Goal: Check status

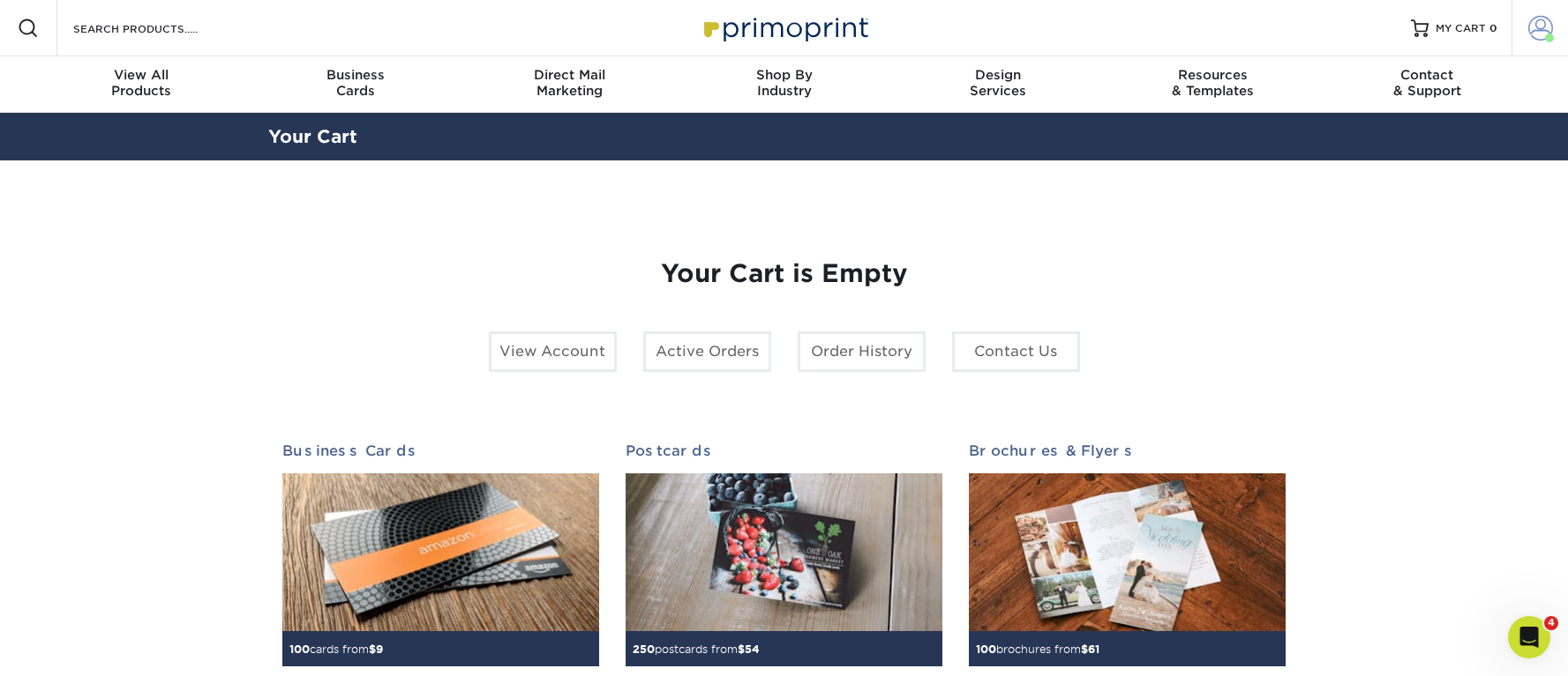
click at [1555, 25] on link "Account" at bounding box center [1539, 28] width 57 height 57
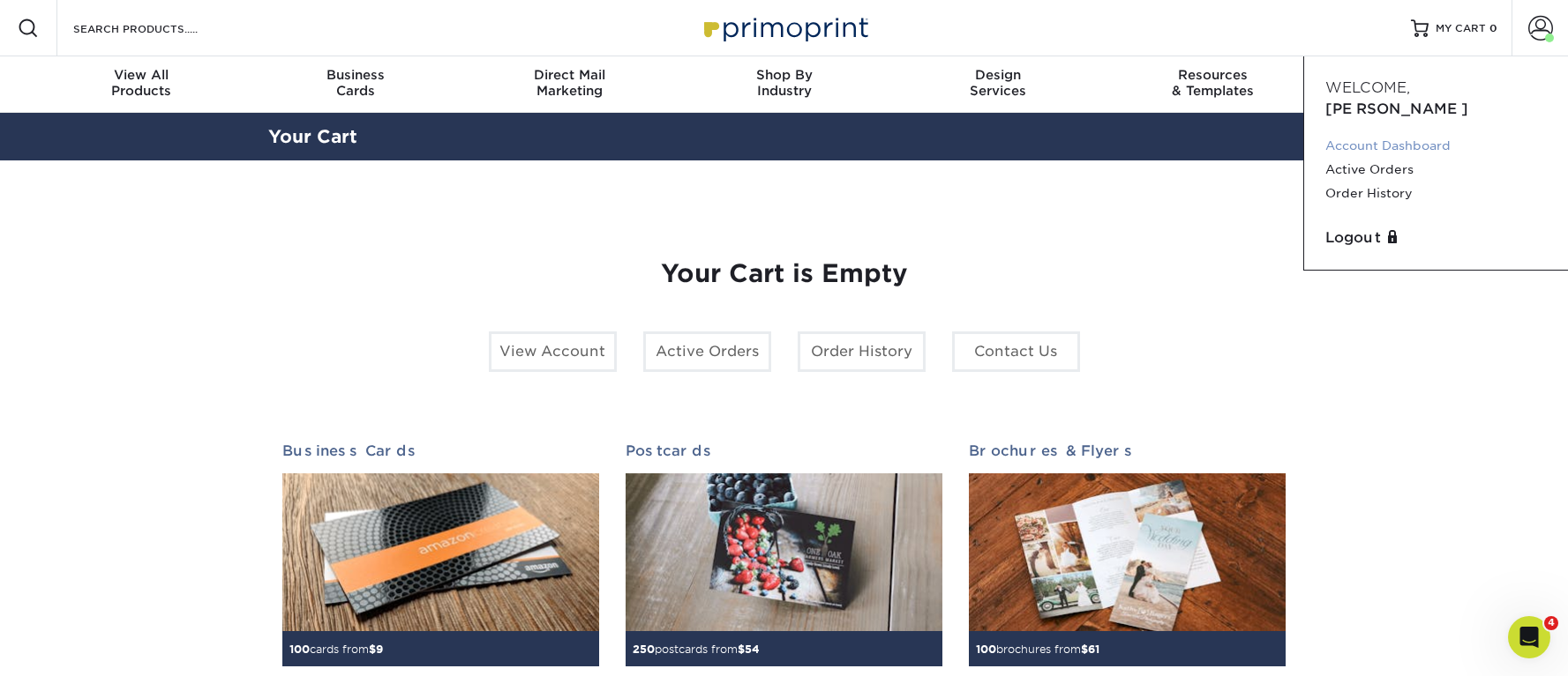
click at [1402, 134] on link "Account Dashboard" at bounding box center [1436, 146] width 221 height 24
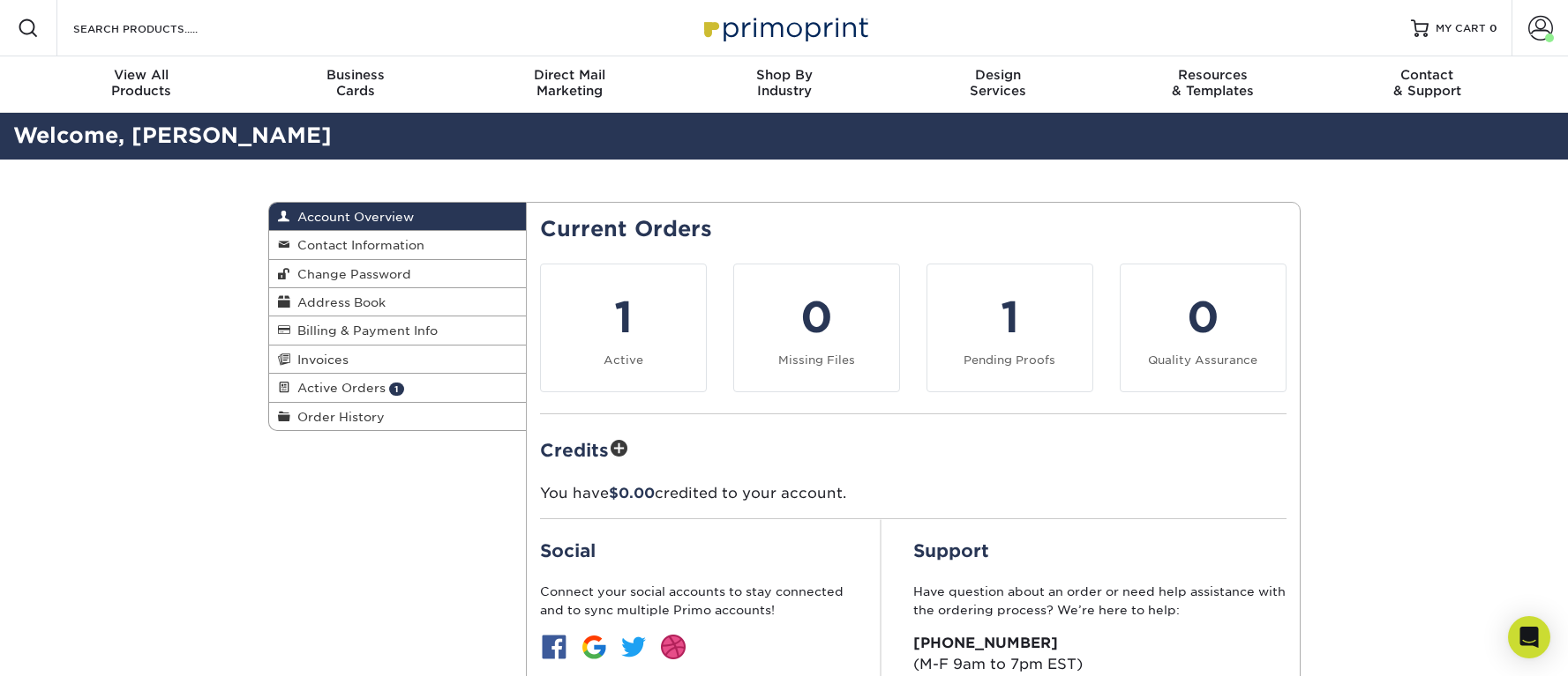
drag, startPoint x: 371, startPoint y: 388, endPoint x: 637, endPoint y: 386, distance: 266.0
click at [370, 388] on span "Active Orders" at bounding box center [338, 388] width 95 height 14
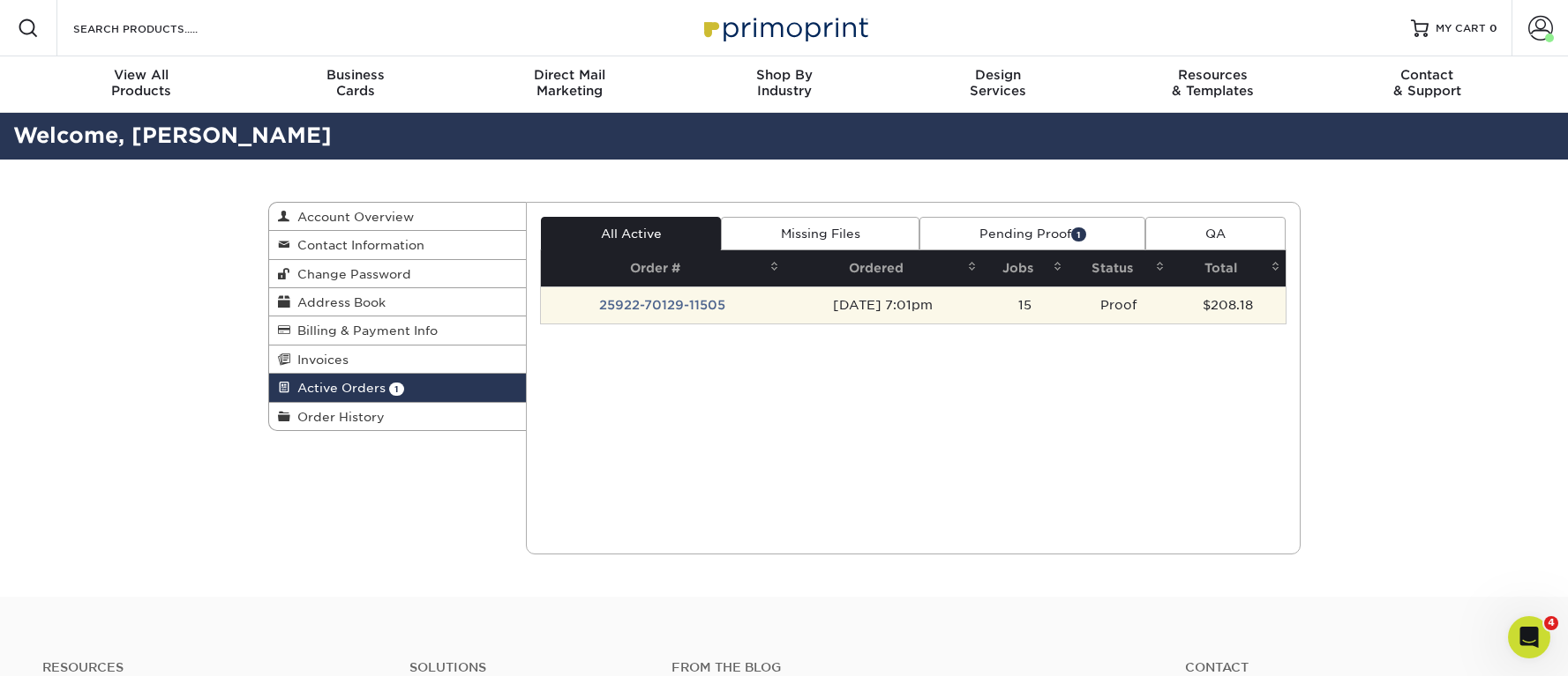
click at [737, 308] on td "25922-70129-11505" at bounding box center [662, 305] width 243 height 37
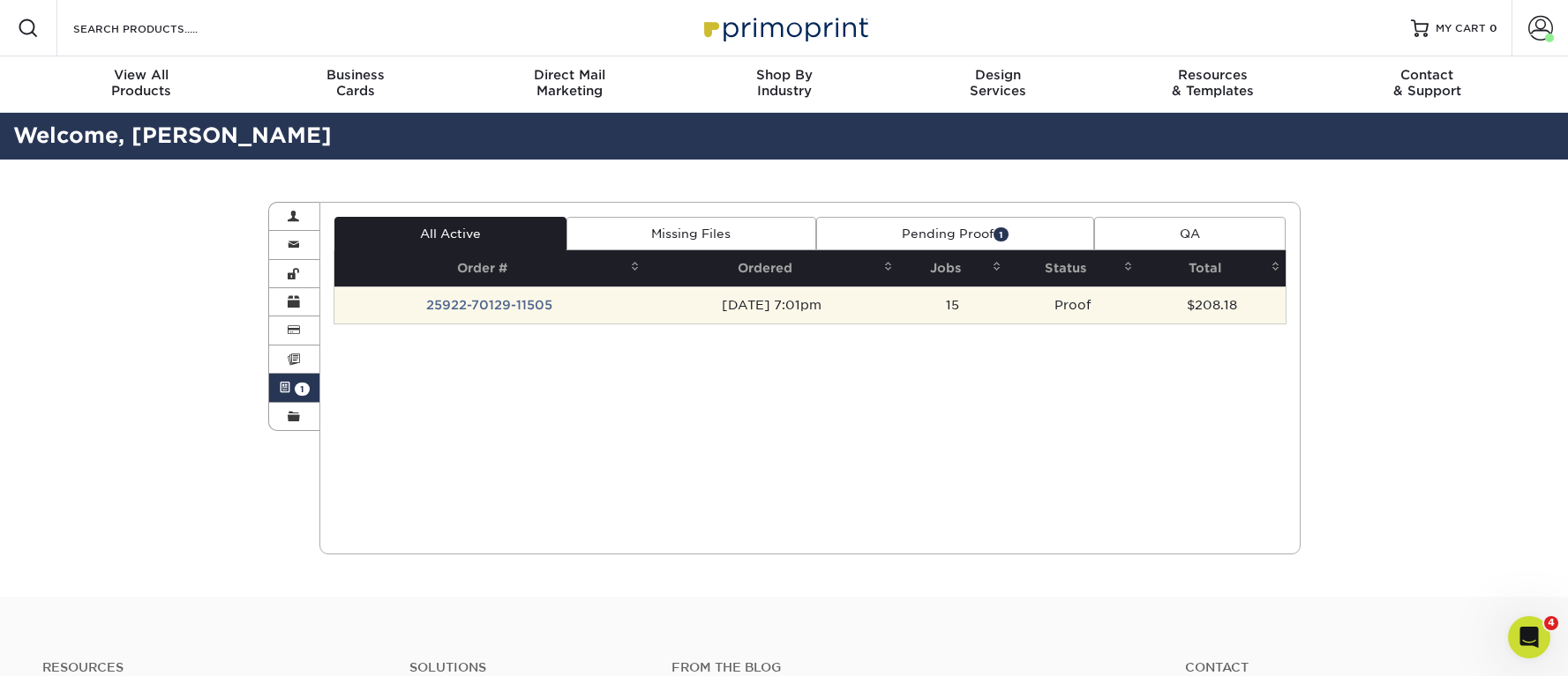
click at [1006, 310] on td "15" at bounding box center [952, 305] width 108 height 37
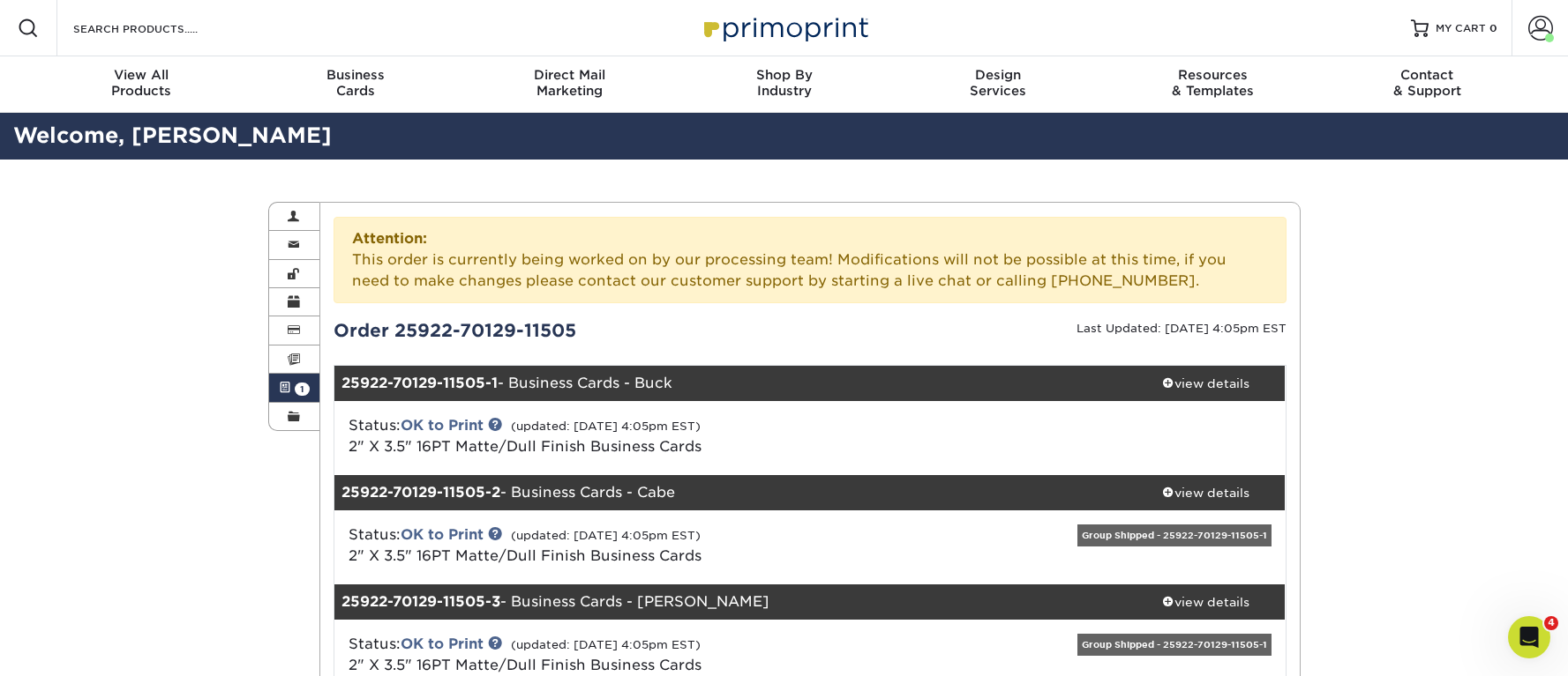
scroll to position [541, 0]
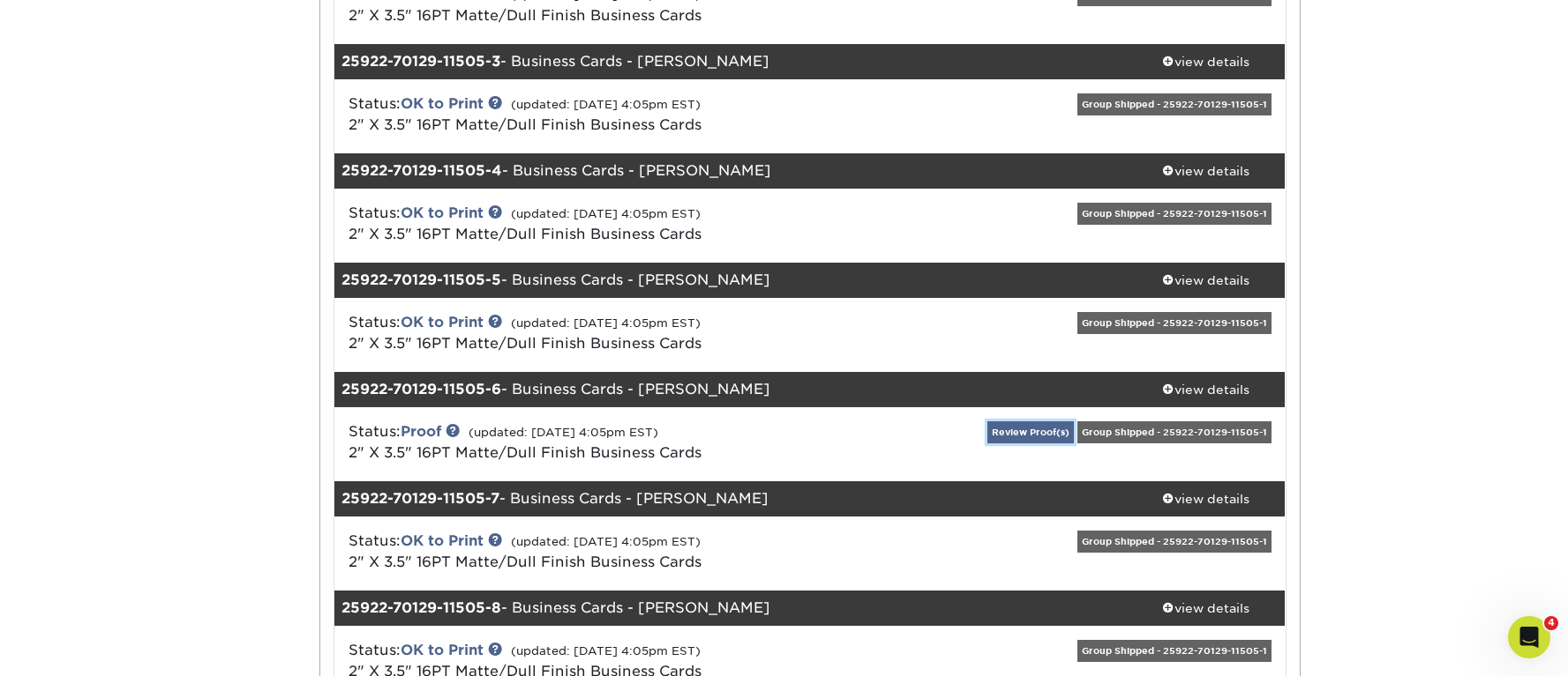
click at [1017, 435] on link "Review Proof(s)" at bounding box center [1030, 433] width 87 height 22
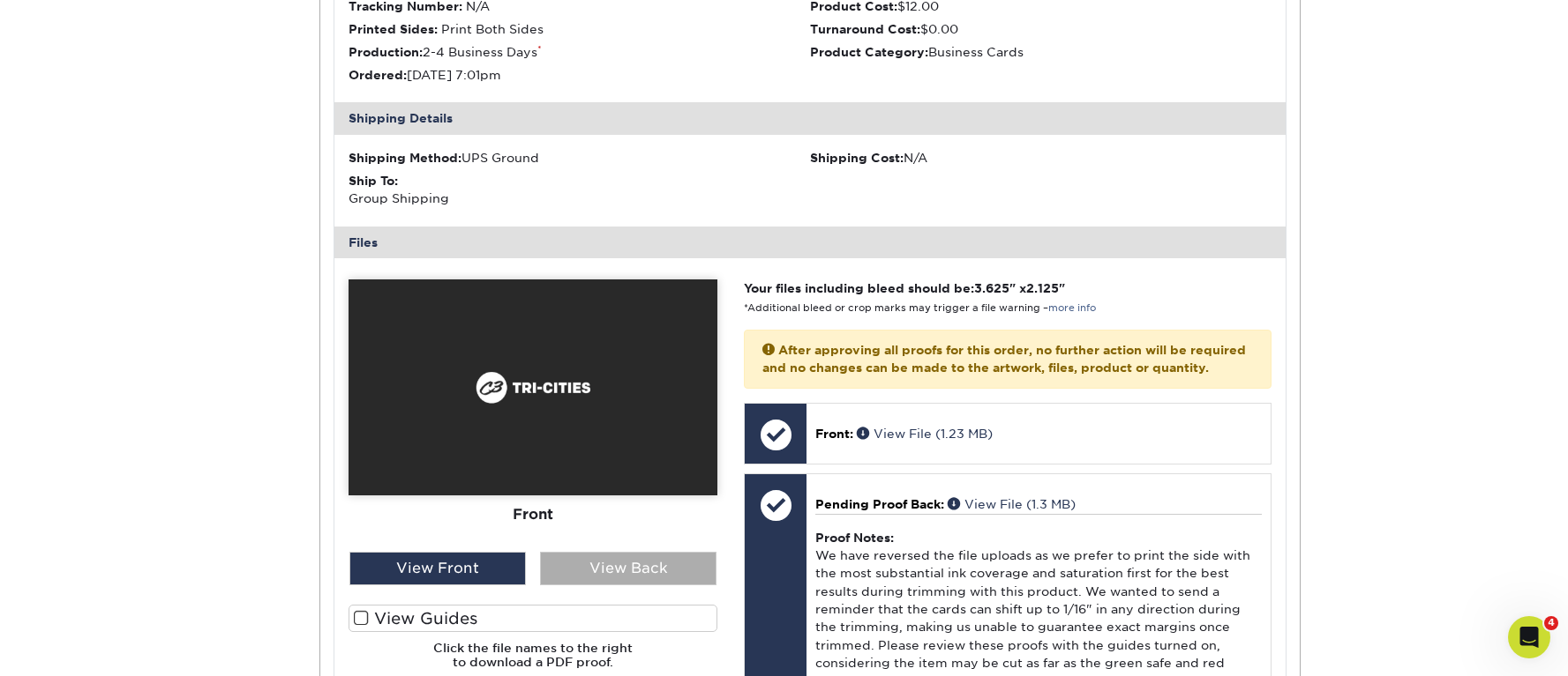
scroll to position [1237, 0]
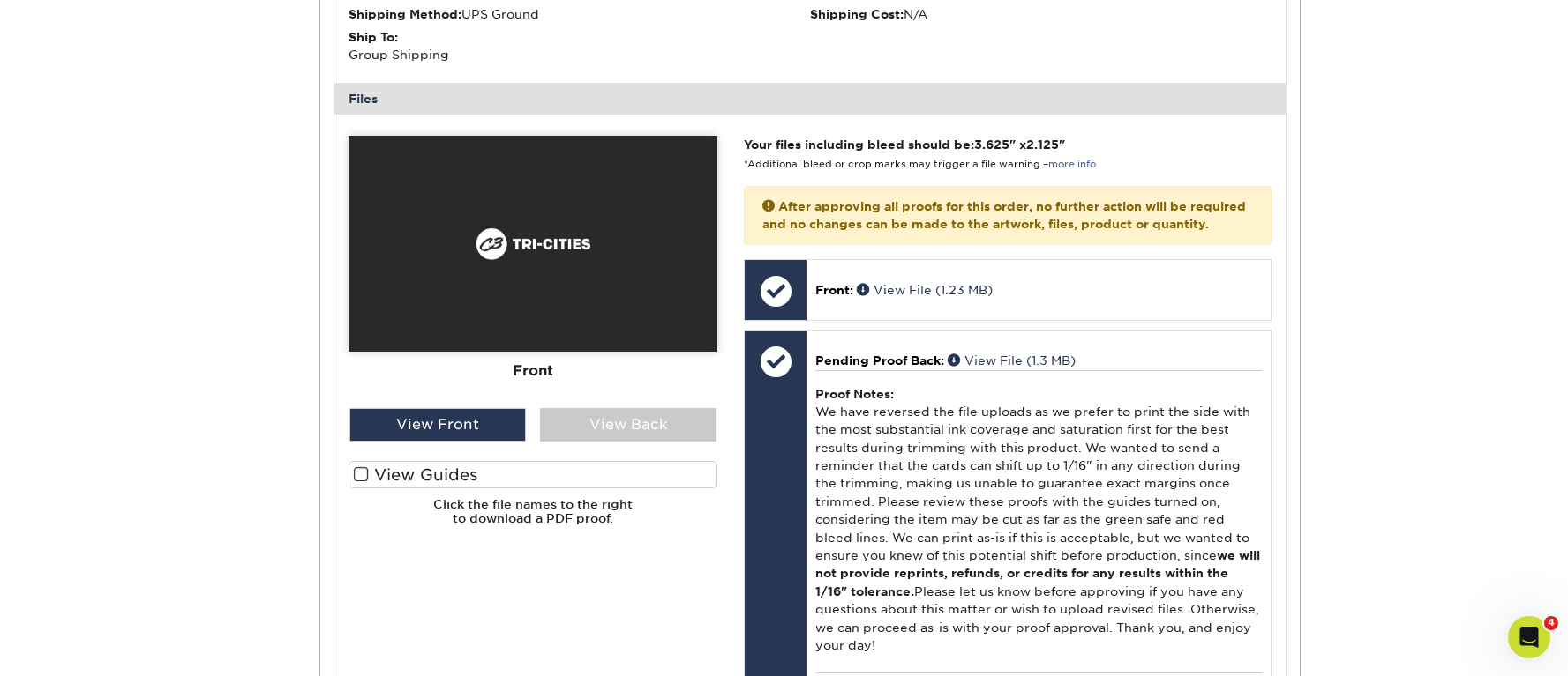
click at [362, 476] on span at bounding box center [361, 475] width 15 height 17
click at [0, 0] on input "View Guides" at bounding box center [0, 0] width 0 height 0
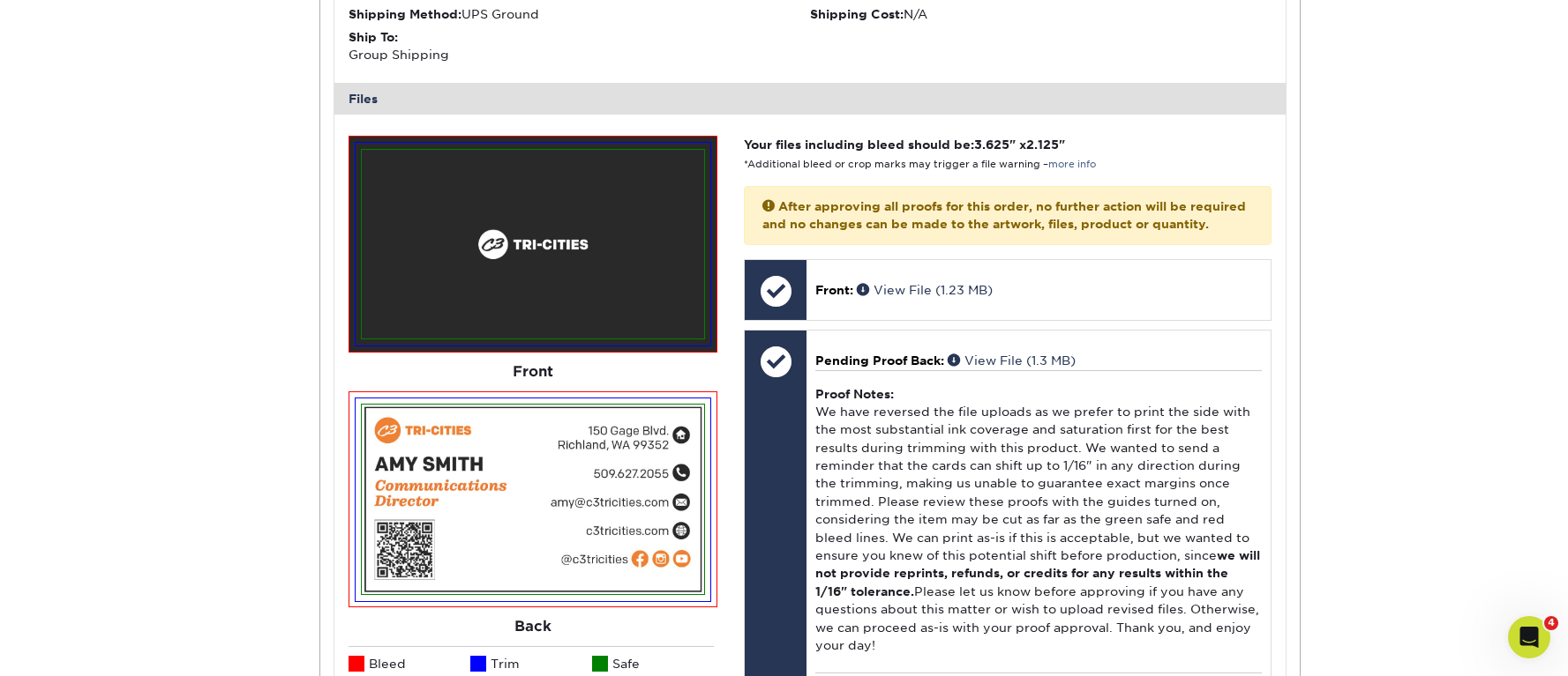
scroll to position [1265, 0]
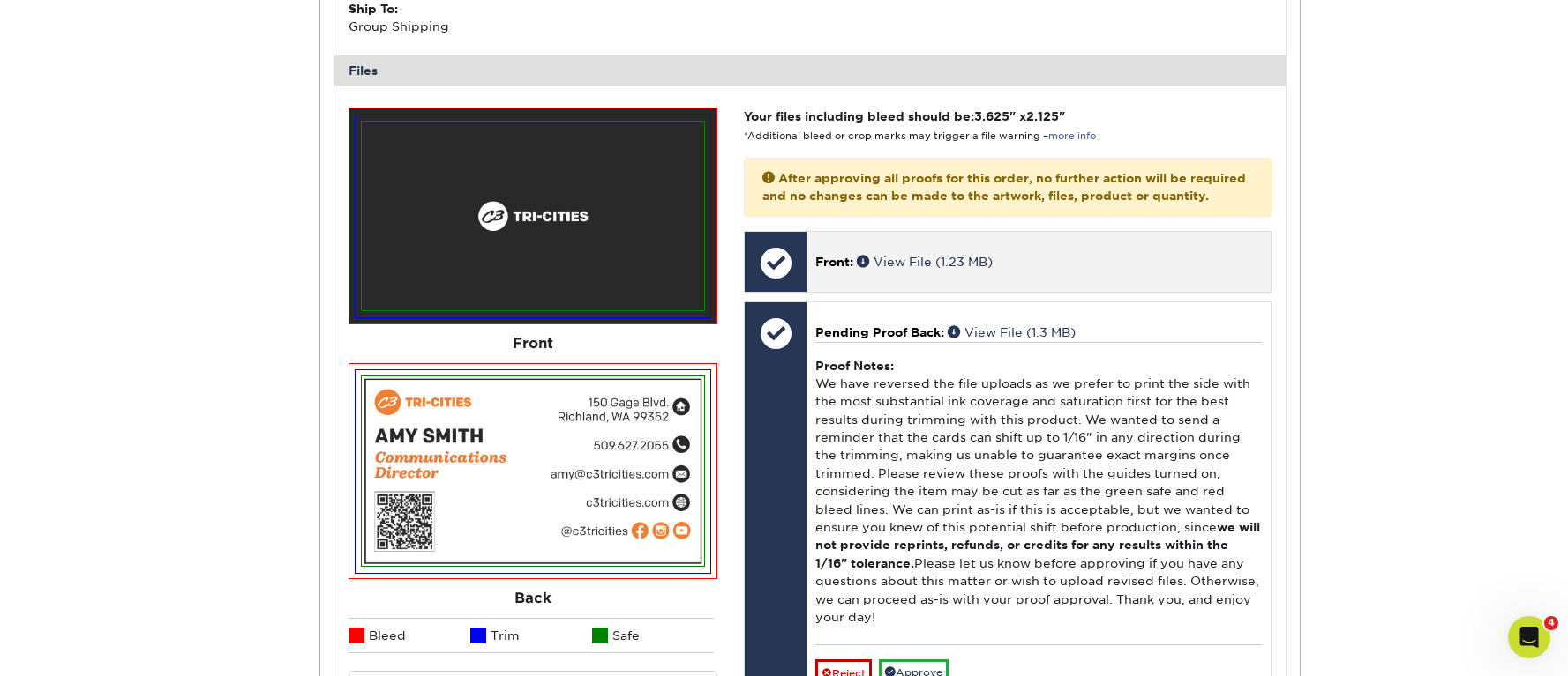
click at [925, 270] on p "Front: View File (1.23 MB)" at bounding box center [1038, 261] width 446 height 18
click at [956, 269] on link "View File (1.23 MB)" at bounding box center [924, 261] width 136 height 14
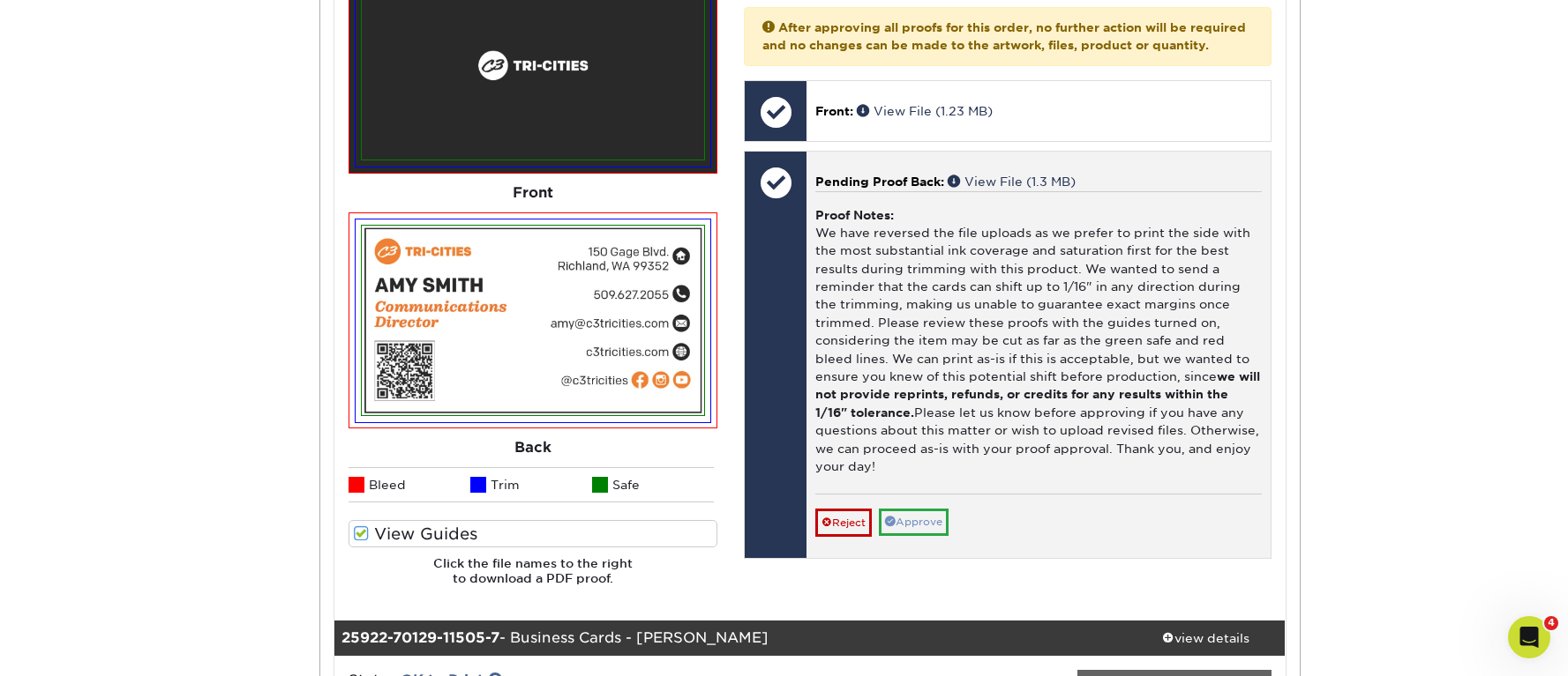
scroll to position [1611, 0]
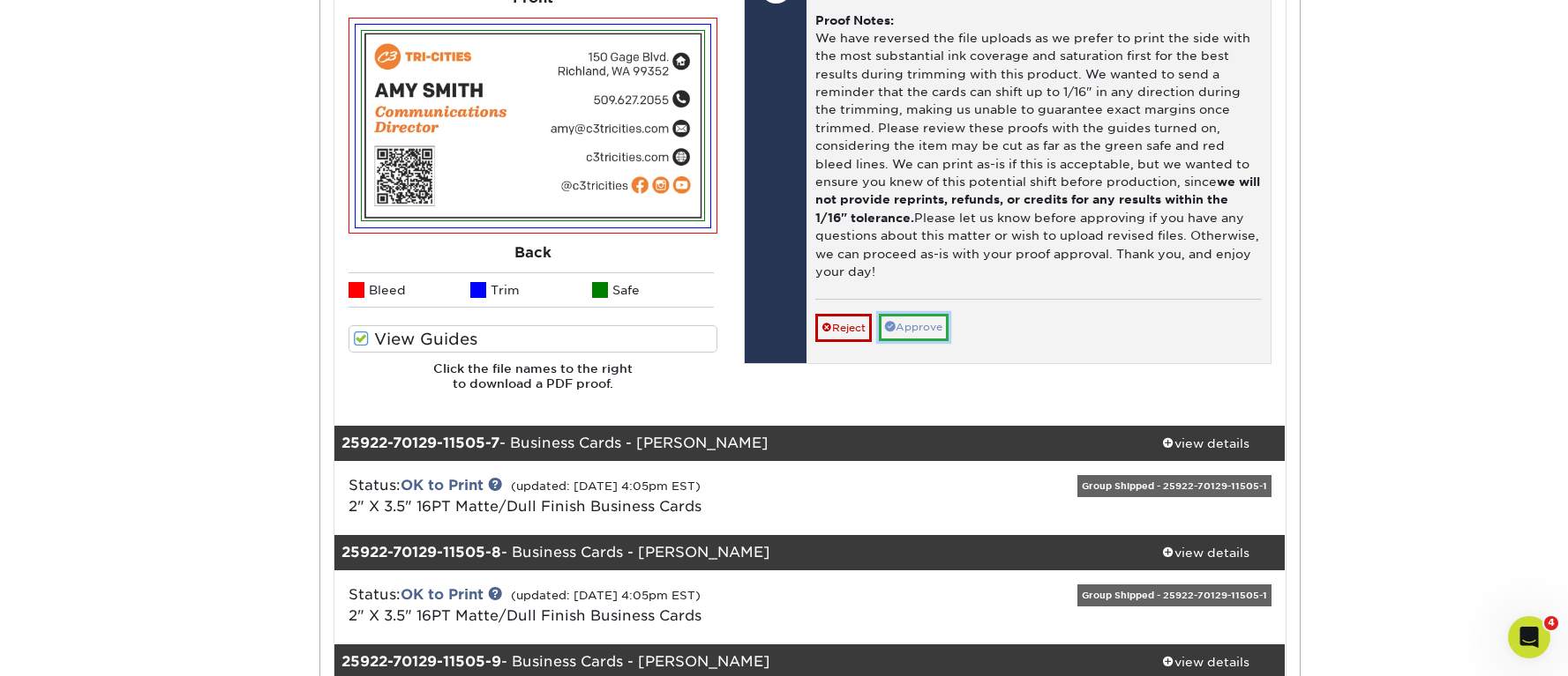
click at [949, 341] on link "Approve" at bounding box center [913, 327] width 70 height 27
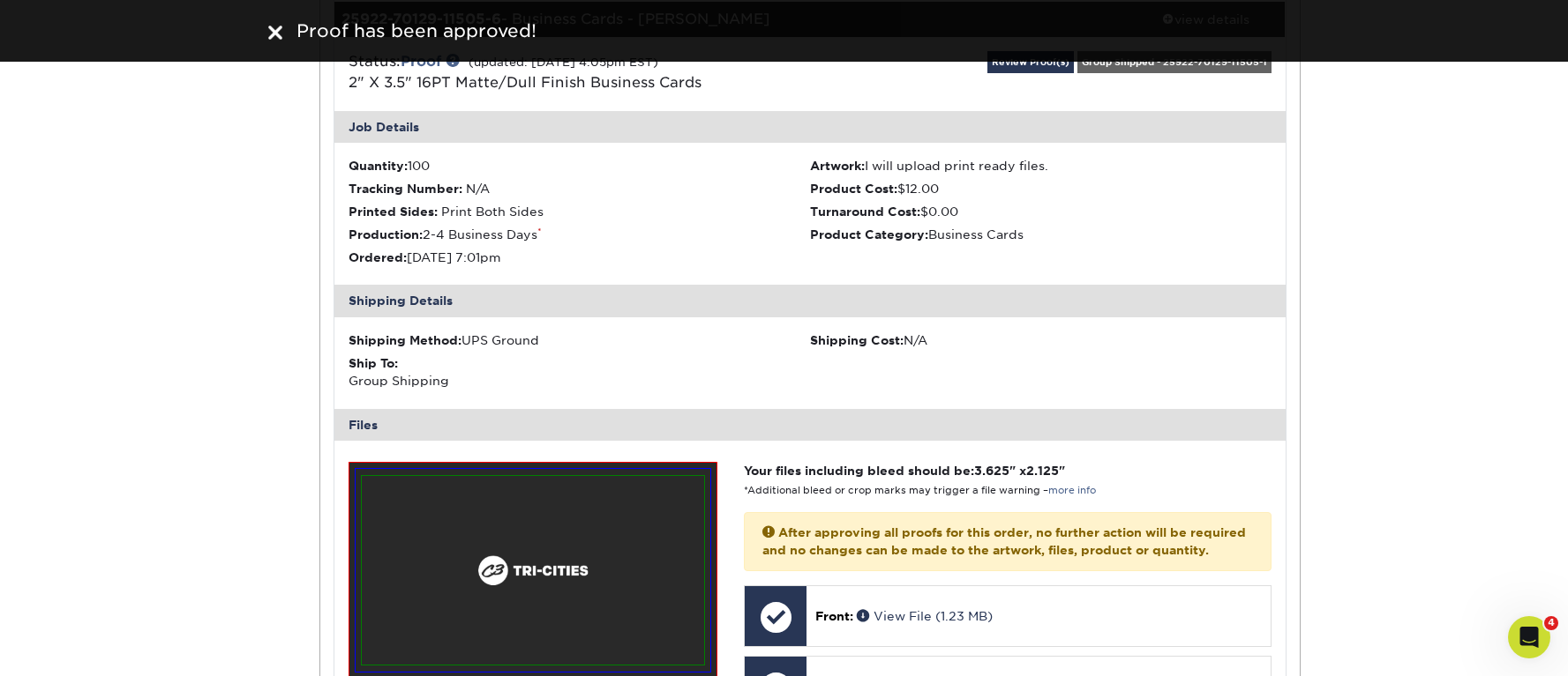
scroll to position [802, 0]
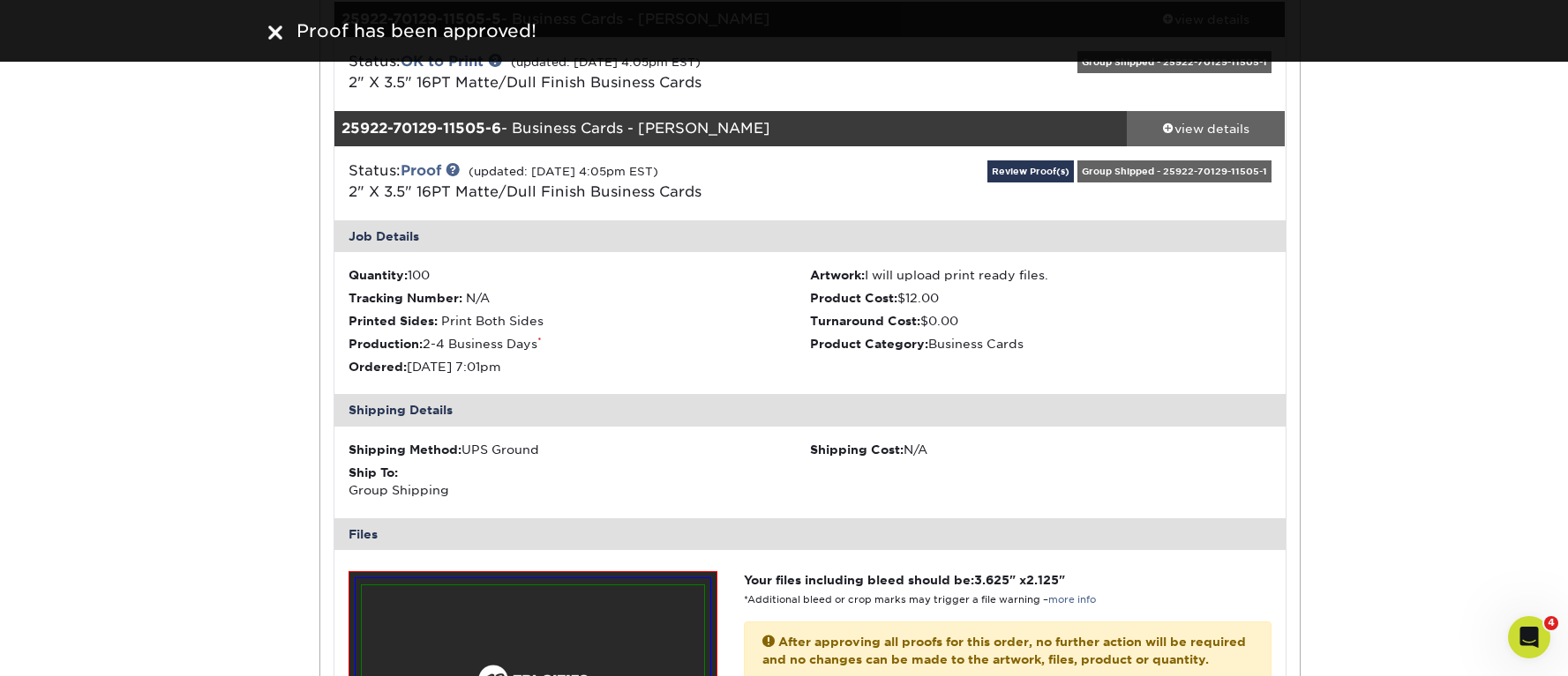
click at [1206, 120] on div "view details" at bounding box center [1206, 129] width 159 height 18
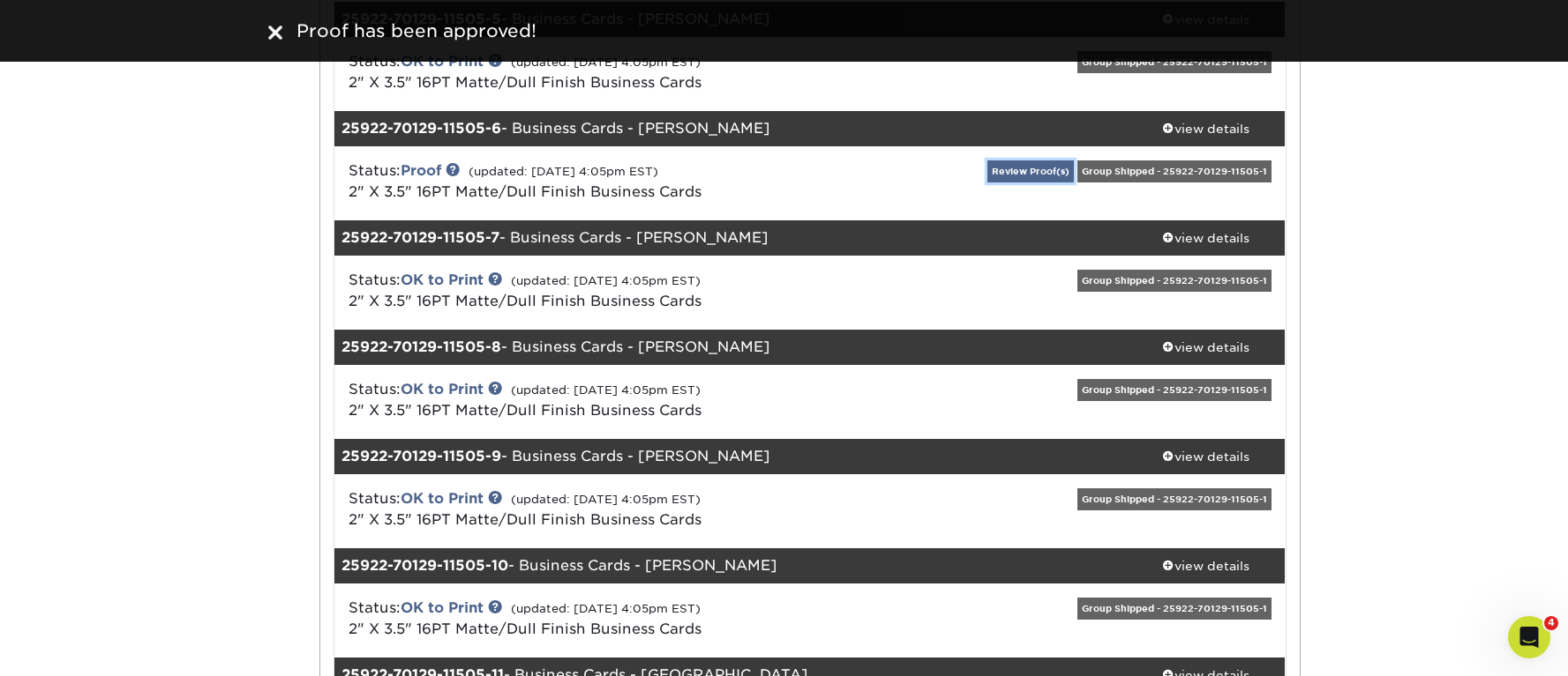
click at [1030, 172] on link "Review Proof(s)" at bounding box center [1030, 172] width 87 height 22
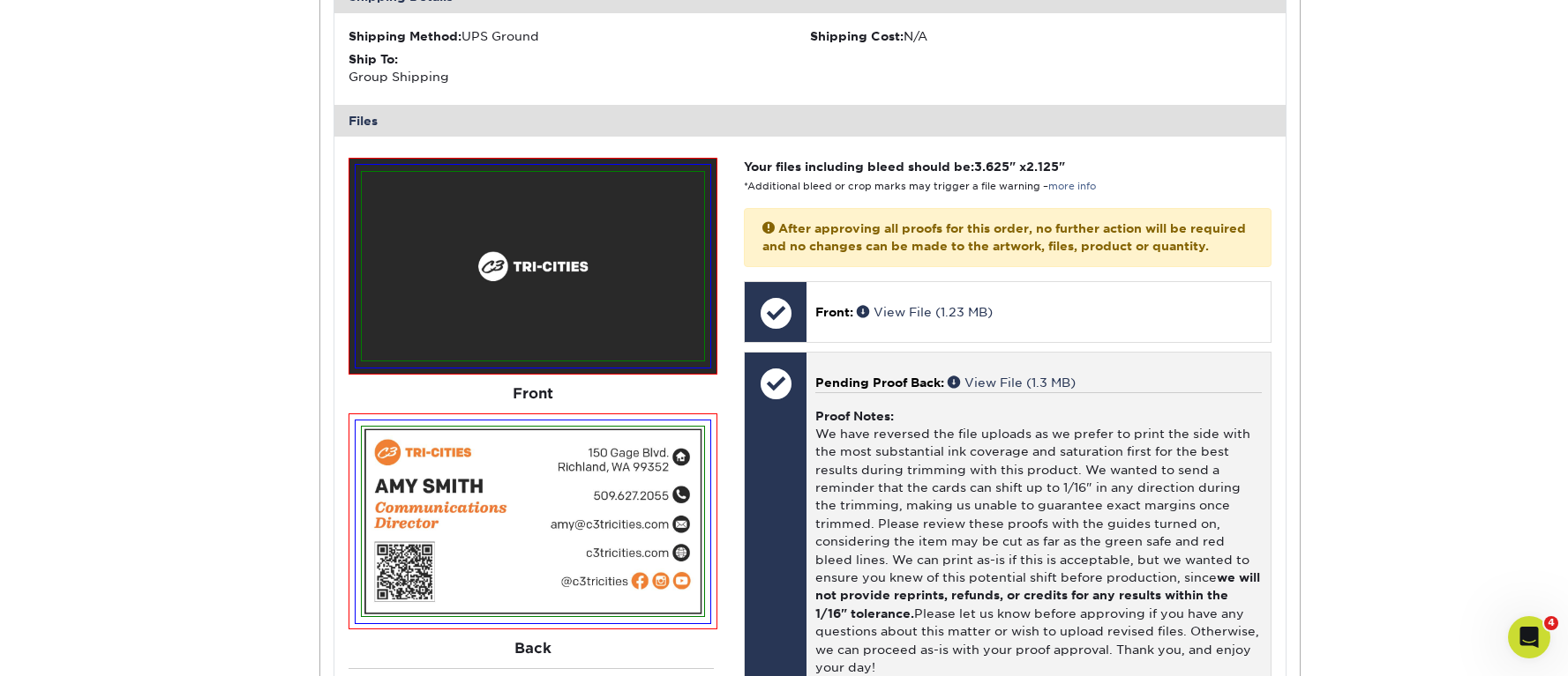
scroll to position [1292, 0]
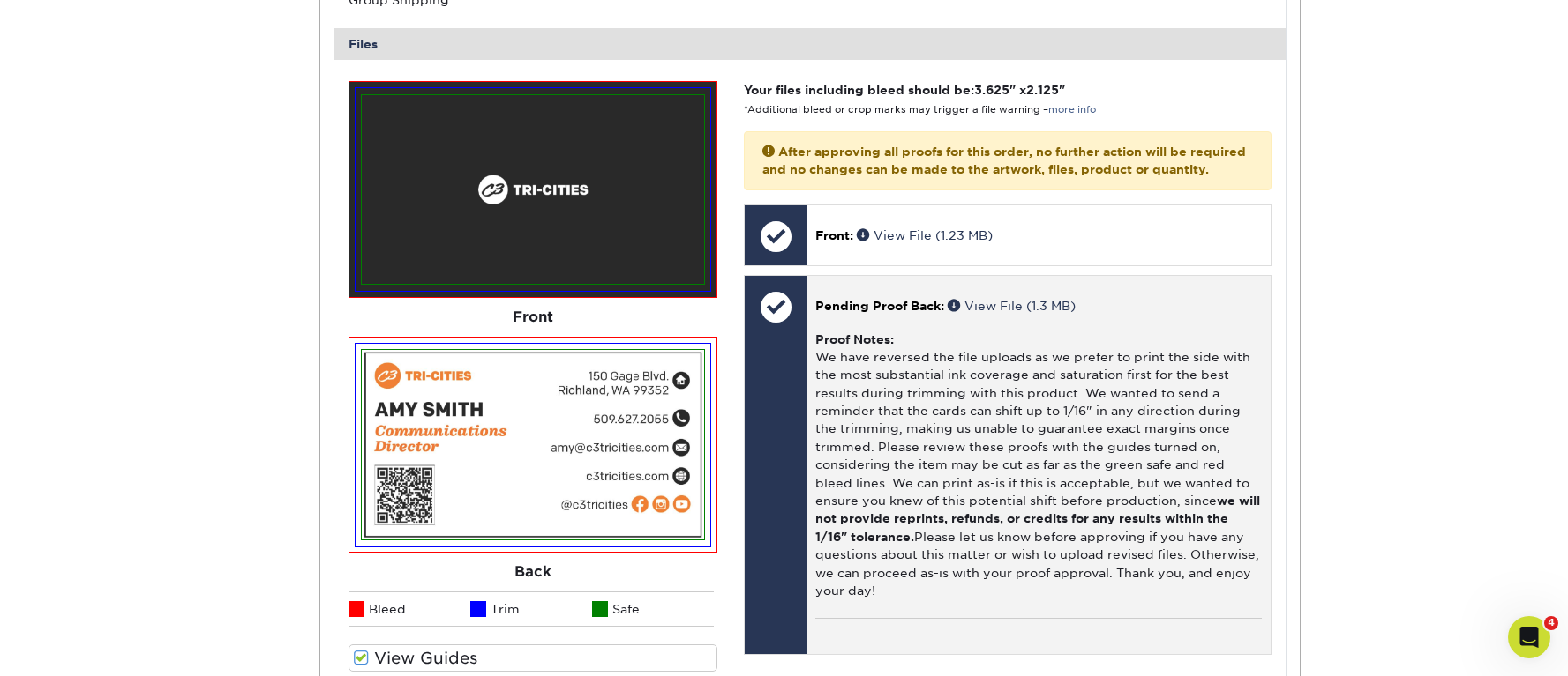
click at [783, 328] on div at bounding box center [775, 307] width 62 height 62
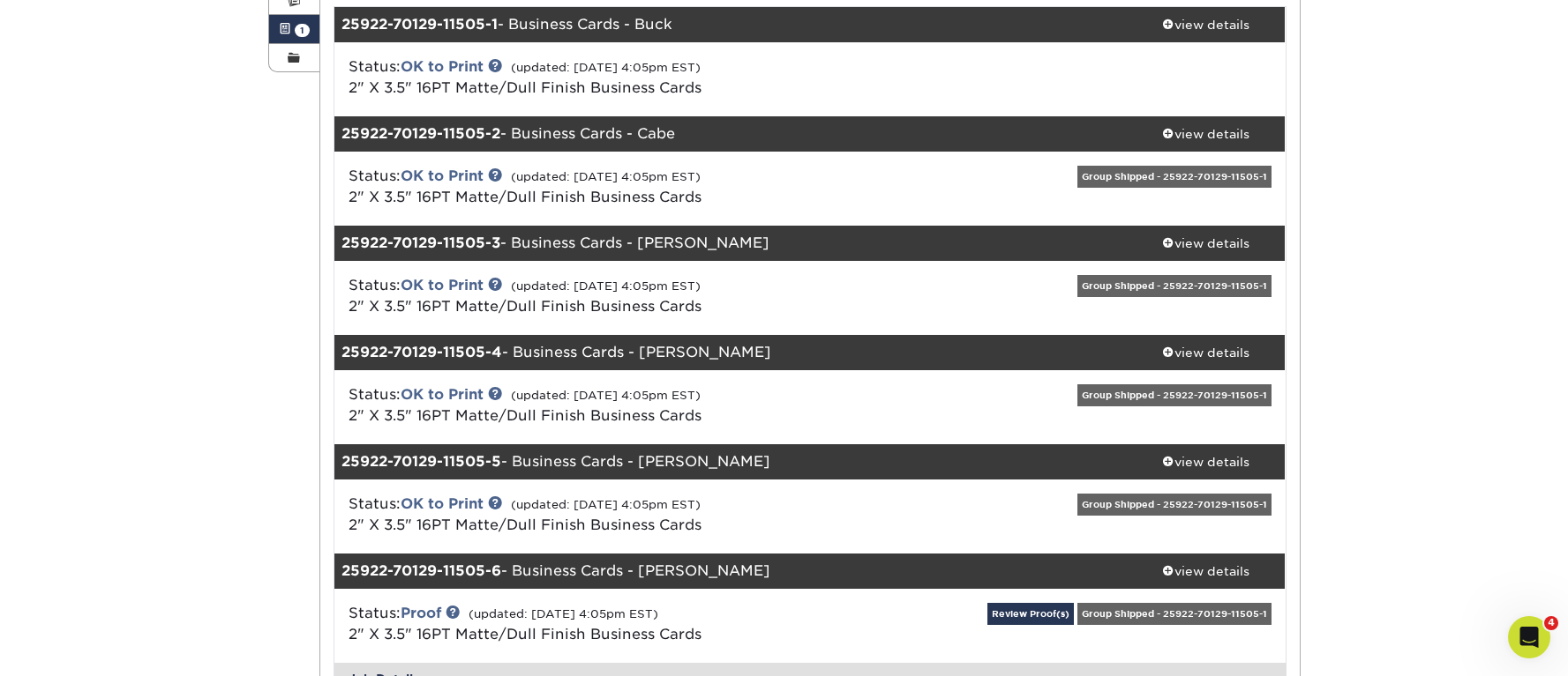
scroll to position [292, 0]
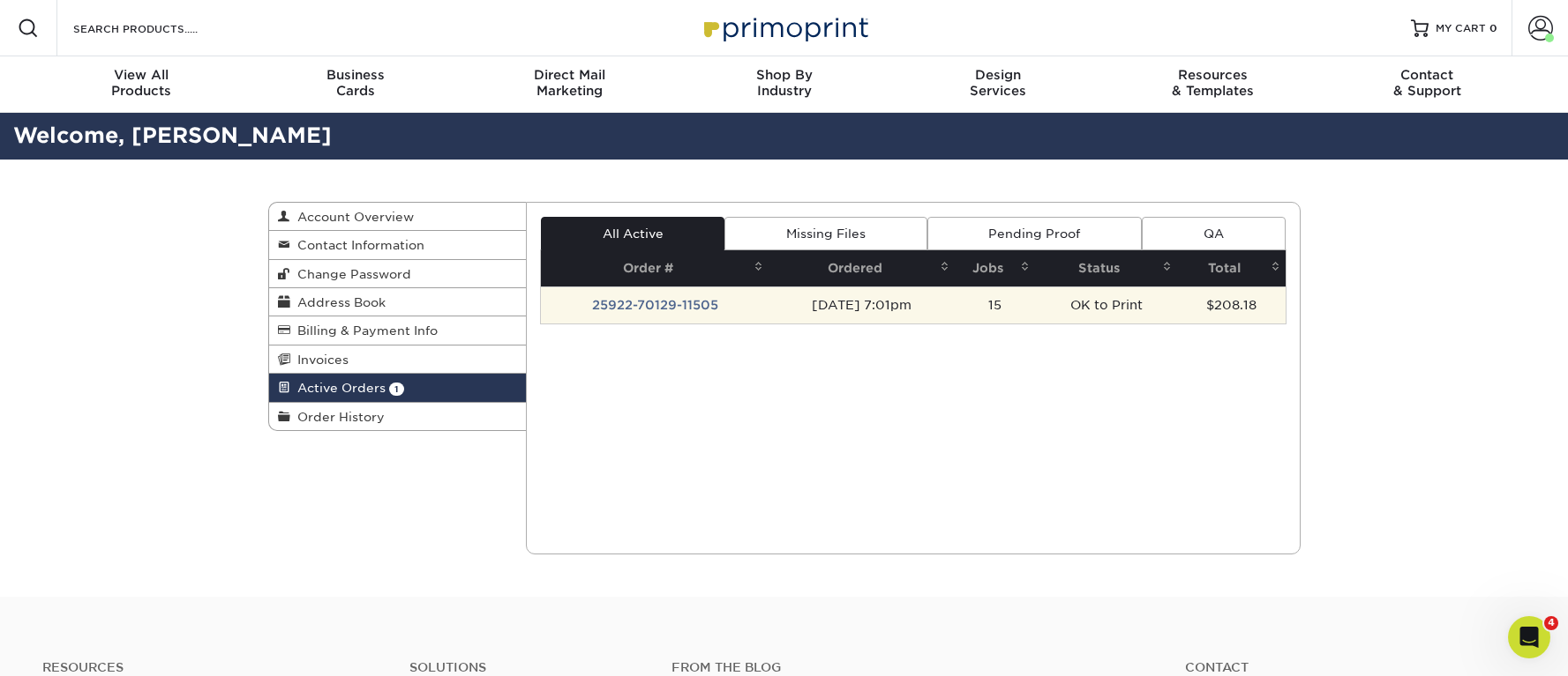
click at [653, 297] on td "25922-70129-11505" at bounding box center [655, 305] width 228 height 37
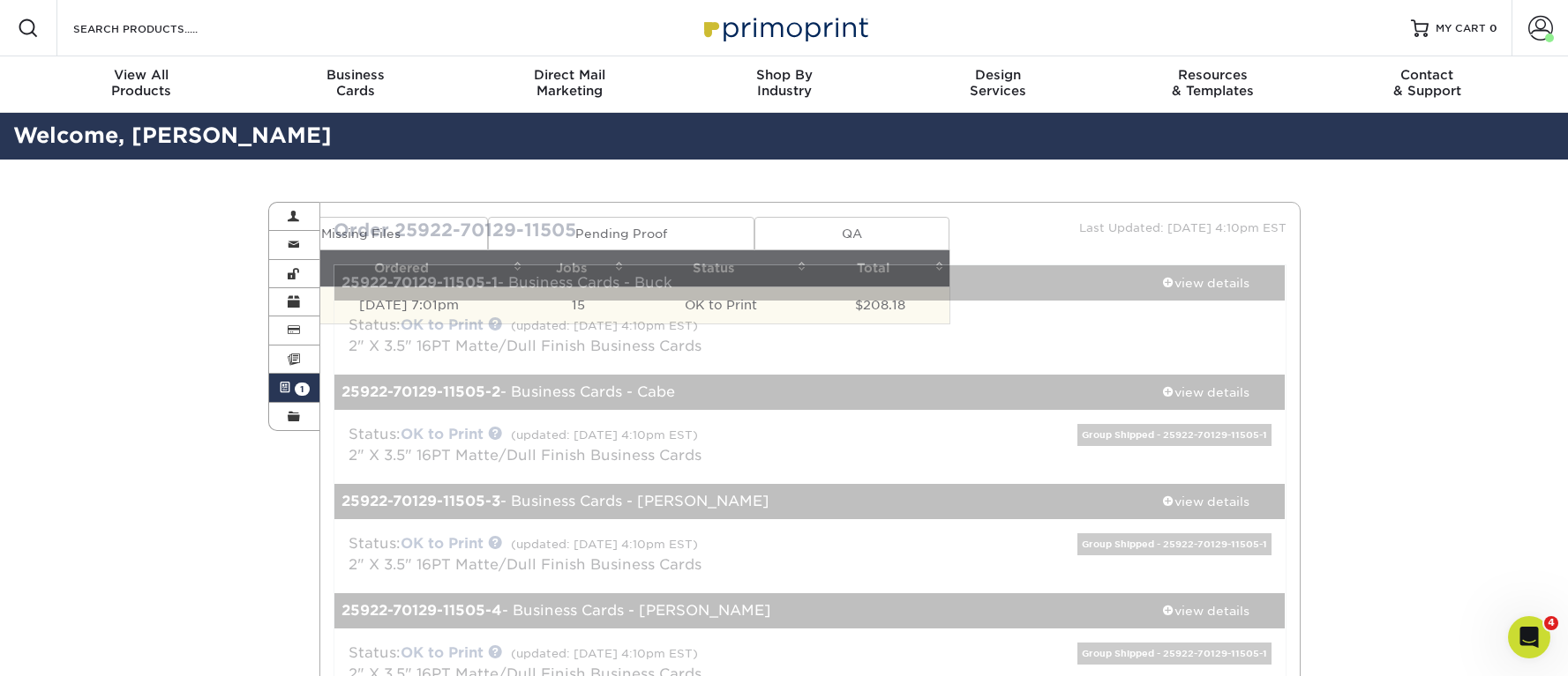
click at [1208, 306] on div "Status: OK to Print (updated: 10/02/2025 4:10pm EST) 2" X 3.5" 16PT Matte/Dull …" at bounding box center [810, 338] width 978 height 74
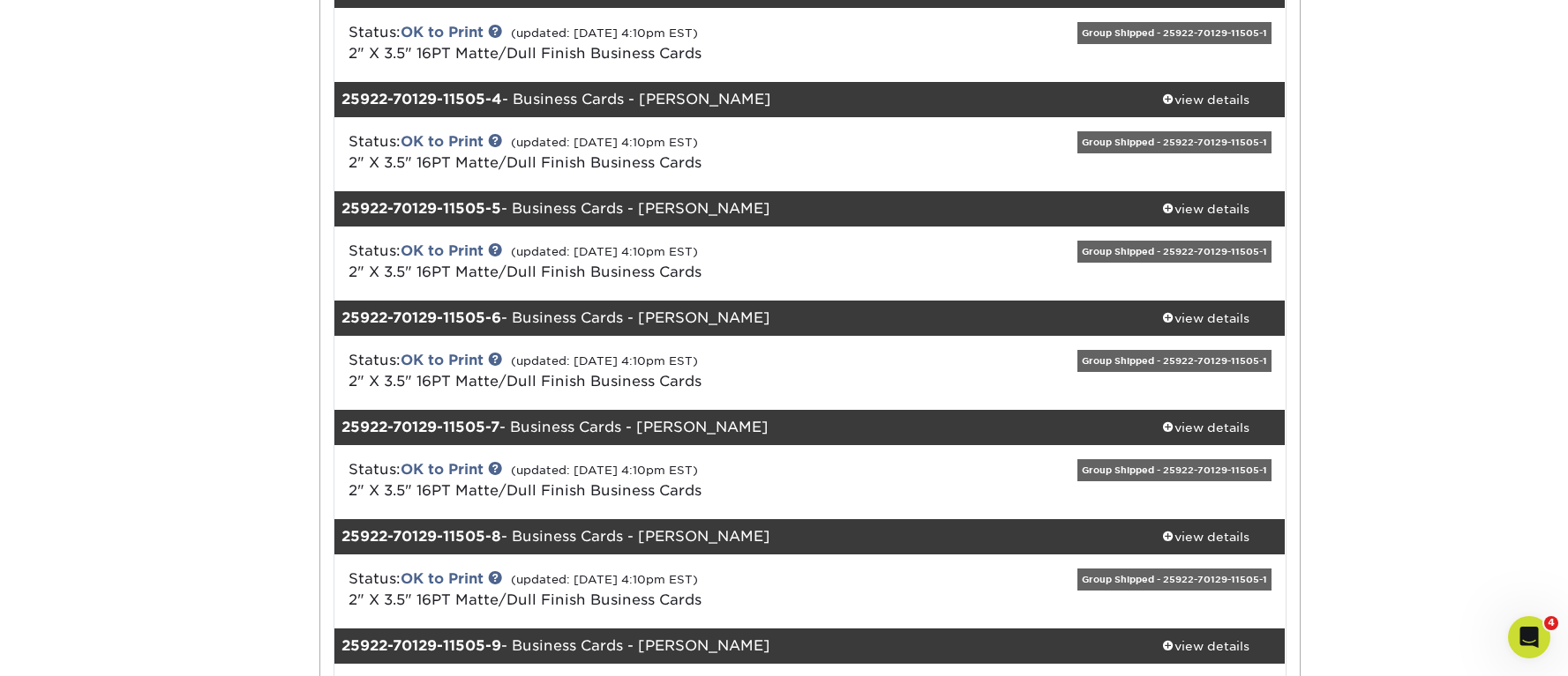
scroll to position [512, 0]
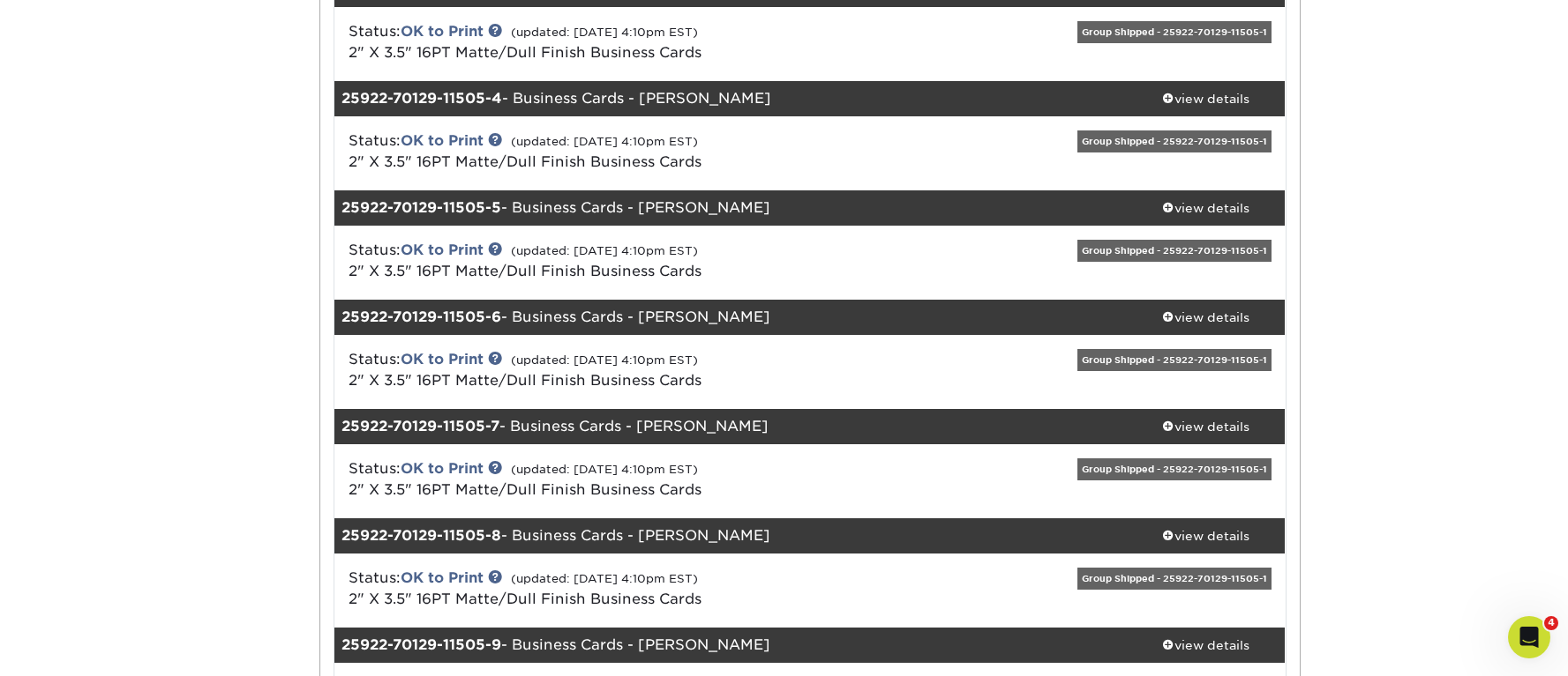
click at [936, 366] on div "Status: OK to Print (updated: 10/02/2025 4:10pm EST) 2" X 3.5" 16PT Matte/Dull …" at bounding box center [651, 370] width 632 height 42
click at [1211, 316] on div "view details" at bounding box center [1206, 317] width 159 height 18
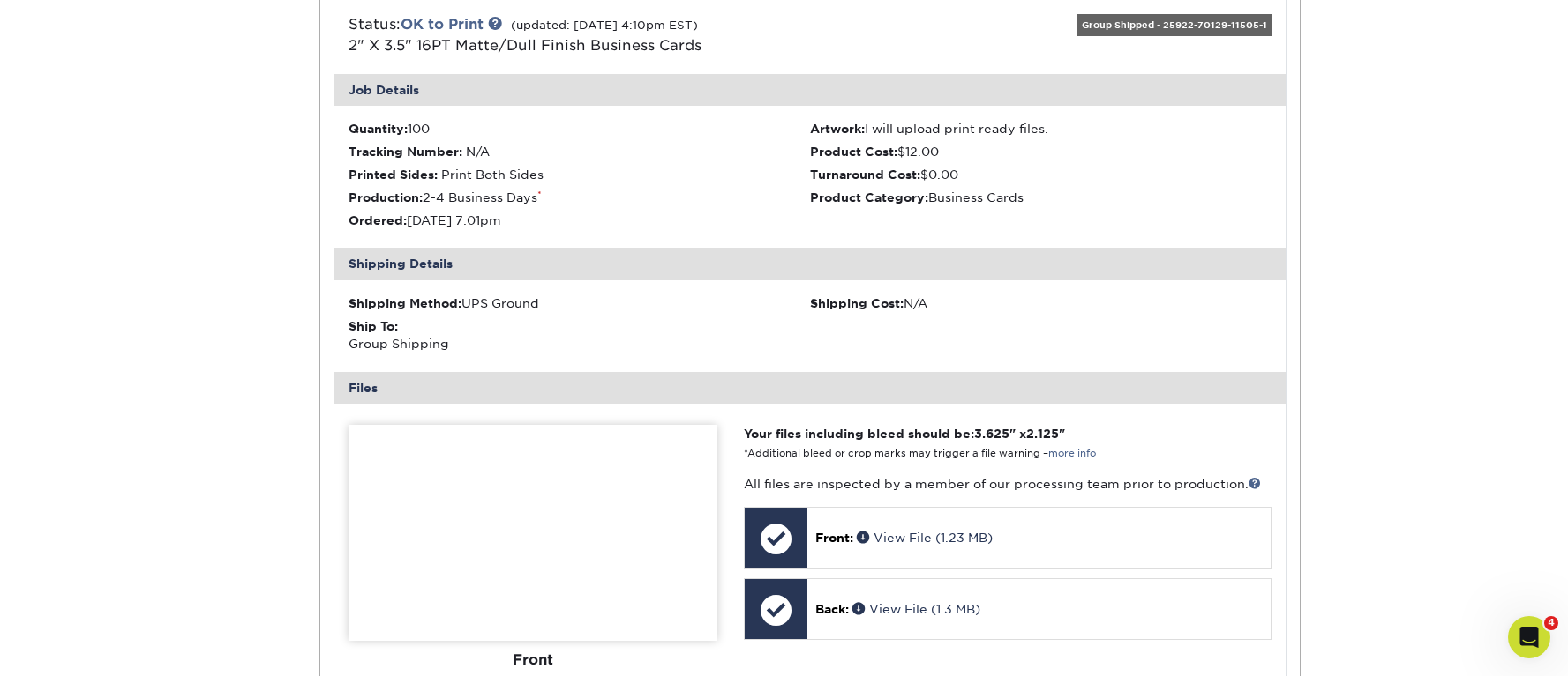
scroll to position [848, 0]
